Goal: Check status

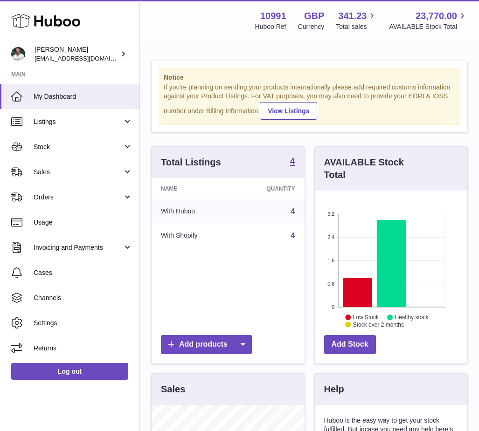
scroll to position [146, 153]
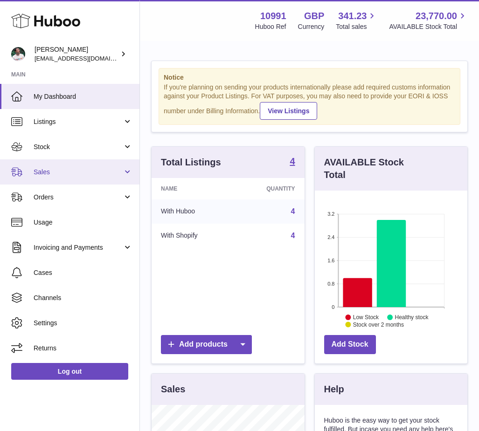
click at [57, 181] on link "Sales" at bounding box center [69, 172] width 139 height 25
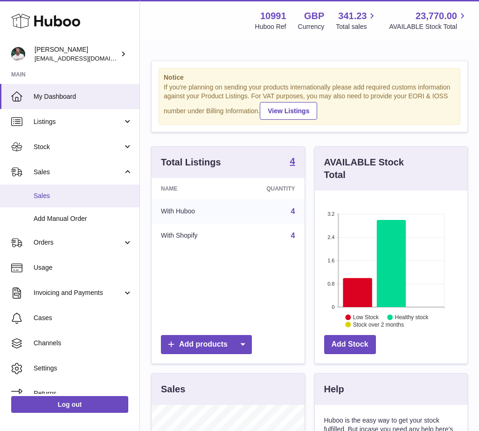
click at [53, 199] on span "Sales" at bounding box center [83, 196] width 99 height 9
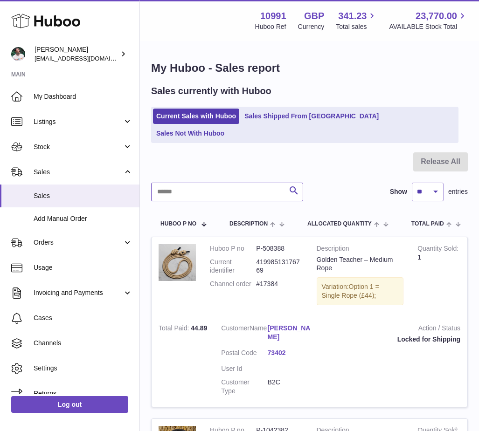
click at [224, 183] on input "text" at bounding box center [227, 192] width 152 height 19
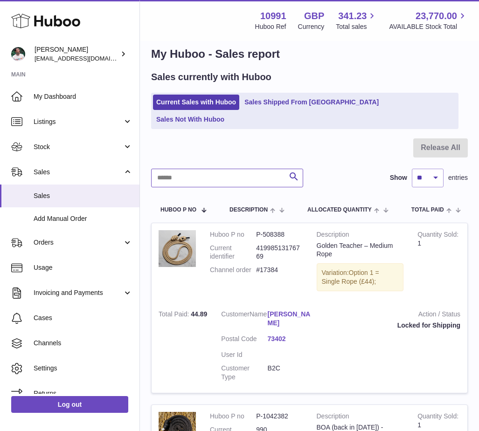
scroll to position [21, 0]
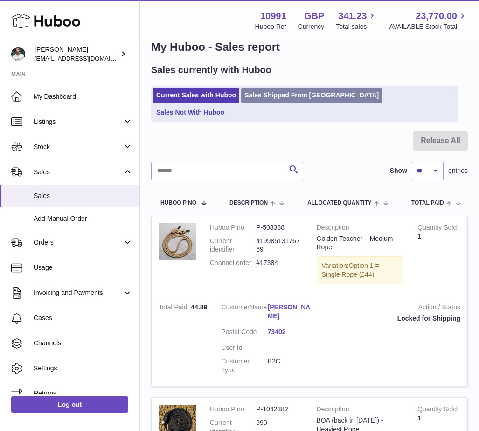
click at [291, 102] on link "Sales Shipped From [GEOGRAPHIC_DATA]" at bounding box center [311, 95] width 141 height 15
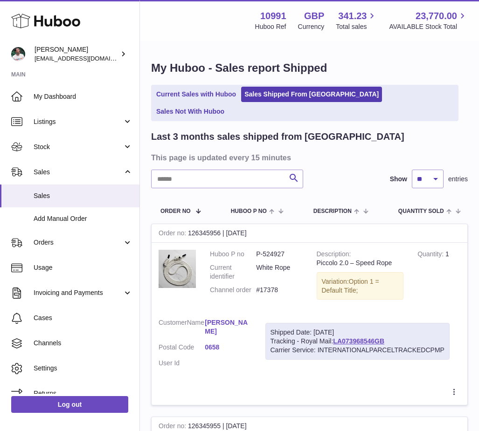
scroll to position [23, 0]
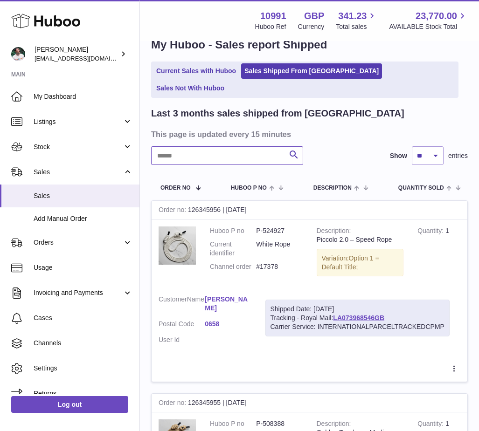
click at [249, 146] on input "text" at bounding box center [227, 155] width 152 height 19
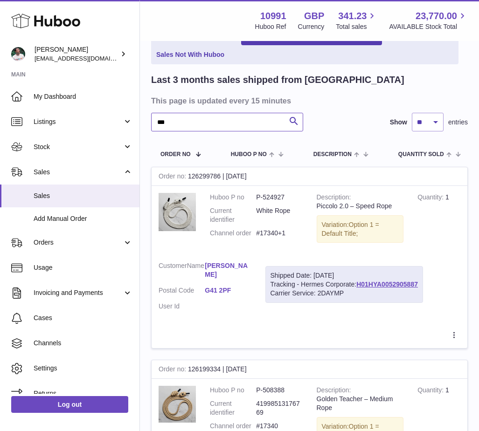
scroll to position [65, 0]
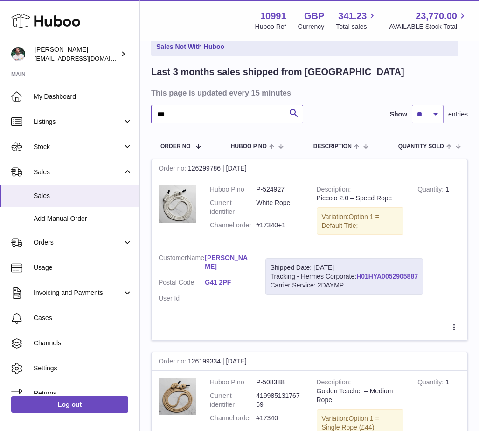
type input "***"
click at [397, 273] on link "H01HYA0052905887" at bounding box center [387, 276] width 62 height 7
